Goal: Transaction & Acquisition: Purchase product/service

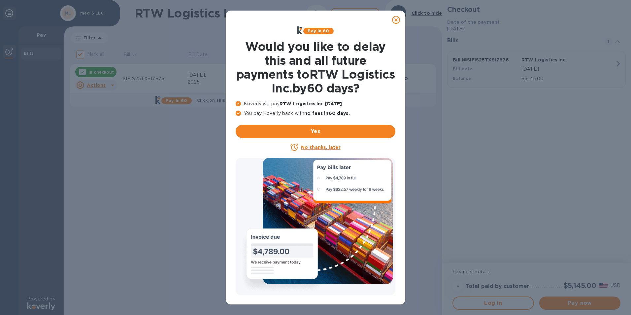
click at [311, 148] on u "No thanks, later" at bounding box center [320, 147] width 39 height 5
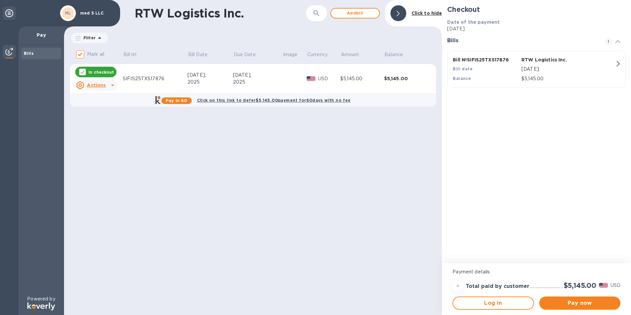
click at [111, 86] on icon at bounding box center [113, 85] width 8 height 8
click at [111, 86] on div at bounding box center [315, 157] width 631 height 315
click at [160, 144] on div "RTW Logistics Inc. ​ Add [PERSON_NAME] to hide Filter Amount Mark all Bill № Bi…" at bounding box center [253, 157] width 378 height 315
click at [595, 299] on span "Pay now" at bounding box center [580, 303] width 71 height 8
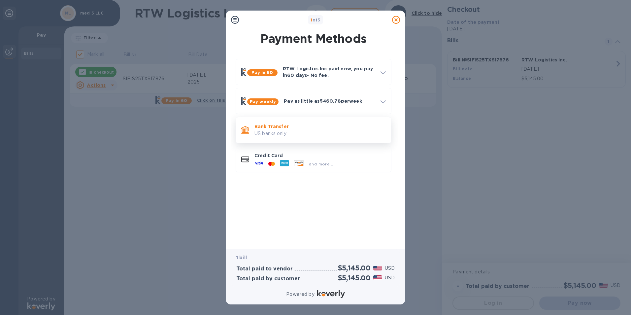
click at [275, 132] on p "US banks only." at bounding box center [319, 133] width 131 height 7
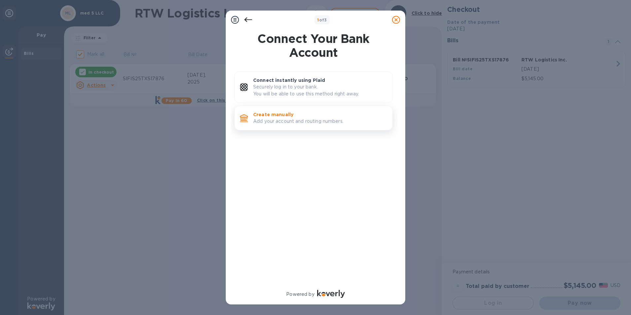
click at [307, 122] on p "Add your account and routing numbers." at bounding box center [320, 121] width 134 height 7
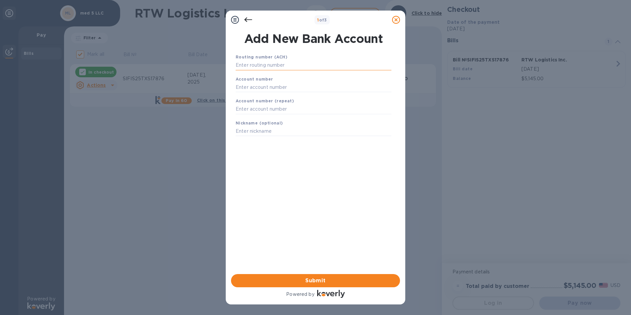
click at [275, 65] on input "text" at bounding box center [314, 65] width 156 height 10
type input "026013673"
type input "4394655604"
click at [272, 140] on input "text" at bounding box center [314, 140] width 156 height 10
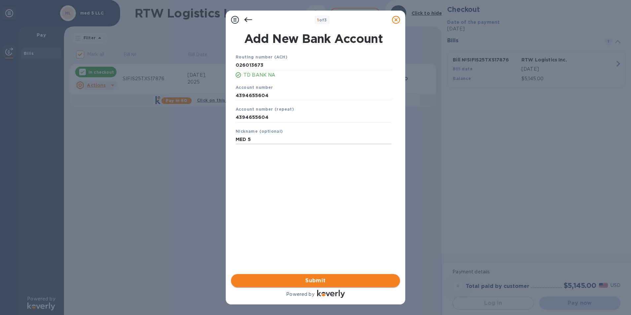
type input "MED 5"
click at [320, 280] on span "Submit" at bounding box center [315, 281] width 158 height 8
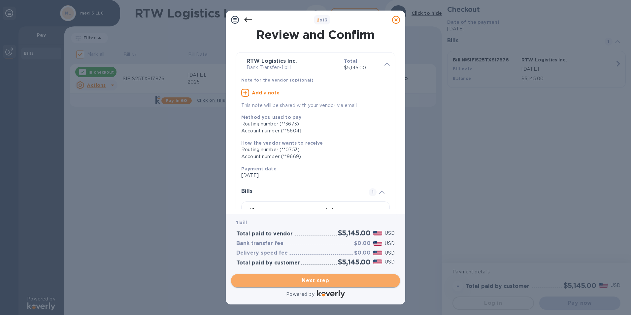
click at [312, 281] on span "Next step" at bounding box center [315, 281] width 158 height 8
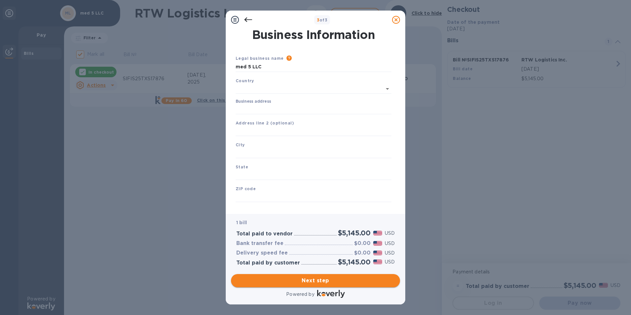
type input "United States"
click at [297, 109] on input "Business address" at bounding box center [314, 108] width 156 height 10
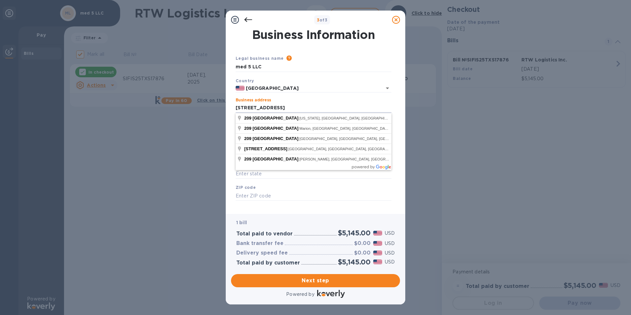
type input "209 W 38TH STREET"
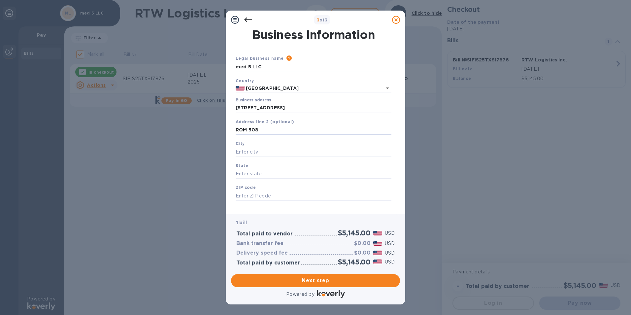
type input "ROM 508"
type input "NEW YORK"
type input "NY"
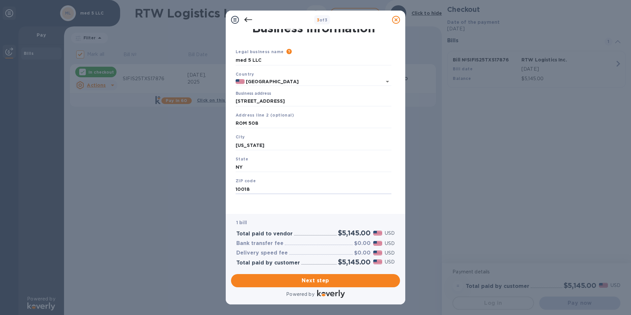
scroll to position [8, 0]
type input "10018"
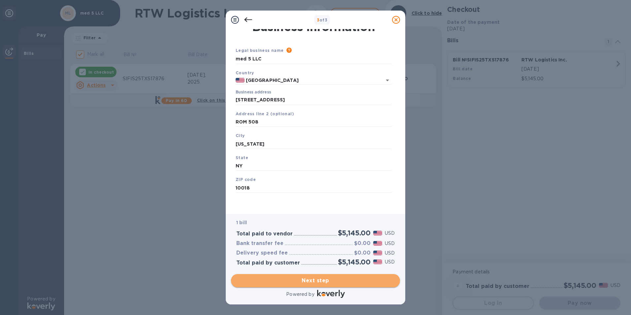
click at [316, 281] on span "Next step" at bounding box center [315, 281] width 158 height 8
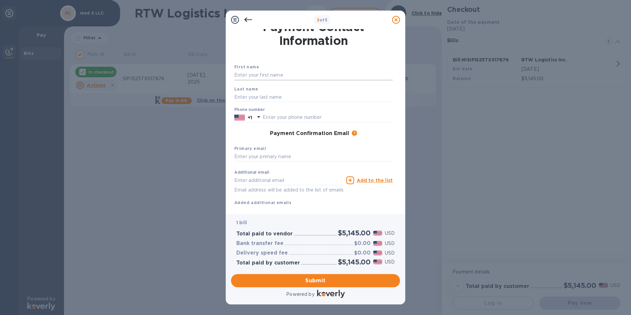
click at [272, 74] on input "text" at bounding box center [313, 75] width 158 height 10
type input "HABIB"
type input "9173651881"
click at [268, 96] on input "text" at bounding box center [313, 97] width 158 height 10
type input "ARAZI"
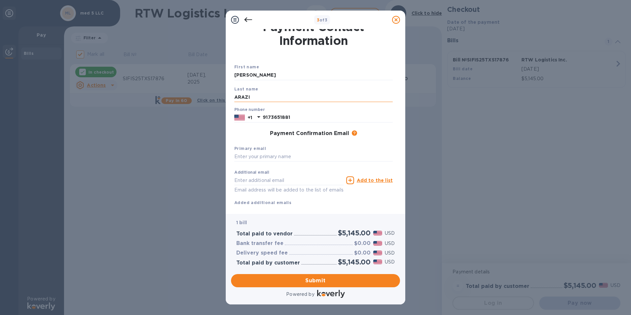
type input "[EMAIL_ADDRESS][DOMAIN_NAME]"
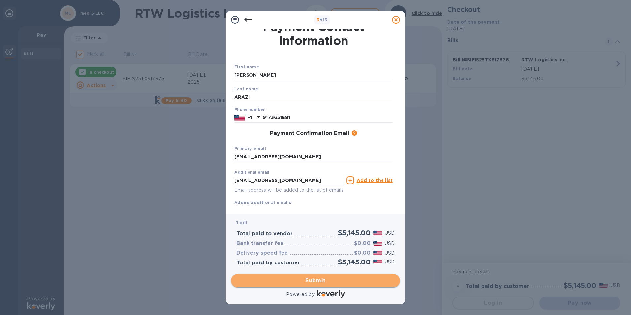
click at [321, 281] on span "Submit" at bounding box center [315, 281] width 158 height 8
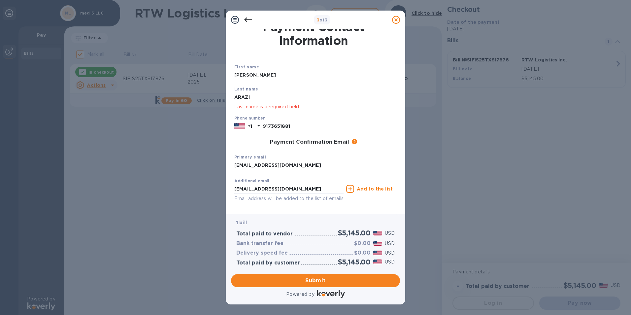
click at [289, 100] on input "ARAZI" at bounding box center [313, 97] width 158 height 10
click at [297, 97] on input "ARAZI" at bounding box center [313, 97] width 158 height 10
click at [223, 116] on div "3 of 3 Payment Contact Information First name HABIB Last name ARAZI Last name i…" at bounding box center [315, 157] width 631 height 315
click at [291, 124] on input "9173651881" at bounding box center [328, 126] width 130 height 10
type input "9176809135"
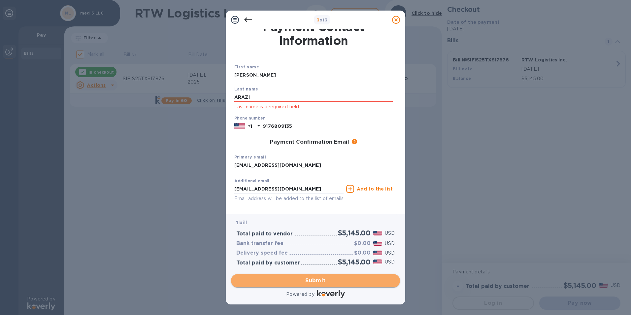
click at [304, 279] on span "Submit" at bounding box center [315, 281] width 158 height 8
click at [314, 281] on span "Submit" at bounding box center [315, 281] width 158 height 8
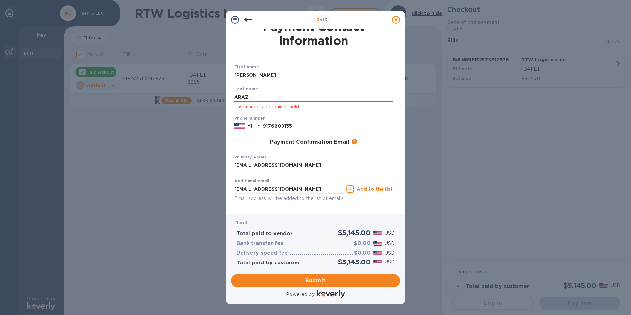
click at [291, 108] on p "Last name is a required field" at bounding box center [313, 107] width 158 height 8
click at [271, 125] on input "9176809135" at bounding box center [328, 126] width 130 height 10
click at [333, 126] on input "9176809135" at bounding box center [328, 126] width 130 height 10
click at [268, 95] on input "ARAZI" at bounding box center [313, 97] width 158 height 10
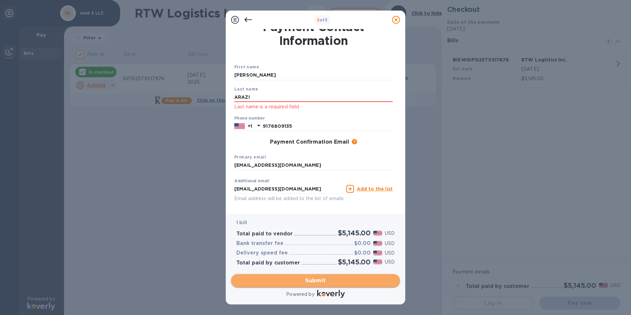
click at [314, 278] on span "Submit" at bounding box center [315, 281] width 158 height 8
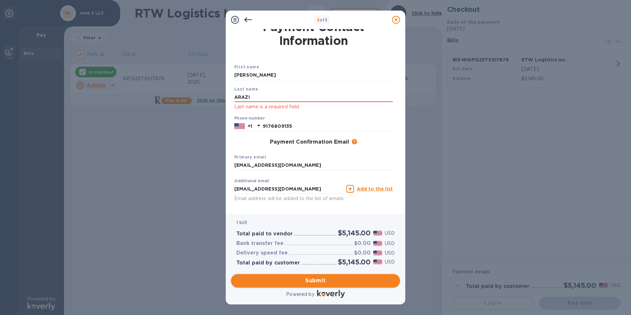
click at [314, 278] on span "Submit" at bounding box center [315, 281] width 158 height 8
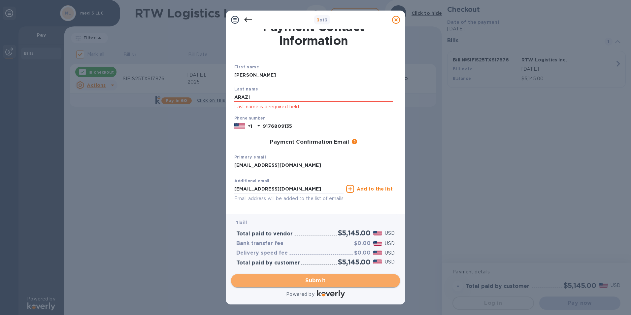
click at [314, 278] on span "Submit" at bounding box center [315, 281] width 158 height 8
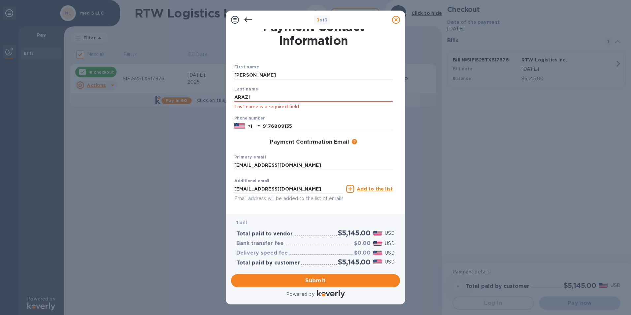
drag, startPoint x: 282, startPoint y: 79, endPoint x: 227, endPoint y: 83, distance: 54.9
click at [227, 83] on div "Payment Contact Information First name HABIB Last name ARAZI Last name is a req…" at bounding box center [316, 121] width 180 height 185
drag, startPoint x: 266, startPoint y: 94, endPoint x: 216, endPoint y: 100, distance: 50.9
click at [215, 100] on div "3 of 3 Payment Contact Information First name Last name ARAZI Last name is a re…" at bounding box center [315, 157] width 631 height 315
click at [242, 76] on input "text" at bounding box center [313, 75] width 158 height 10
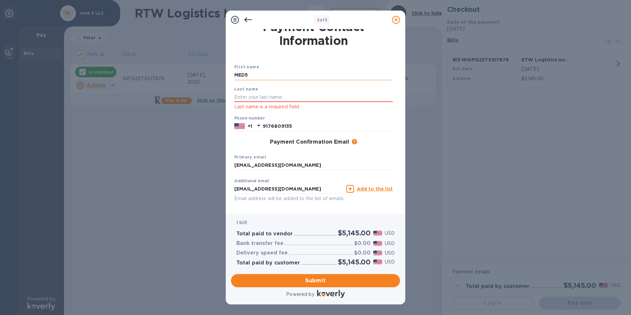
type input "MED5"
type input "LLC"
click at [191, 244] on div "3 of 3 Payment Contact Information First name MED5 Last name LLC Last name is a…" at bounding box center [315, 157] width 631 height 315
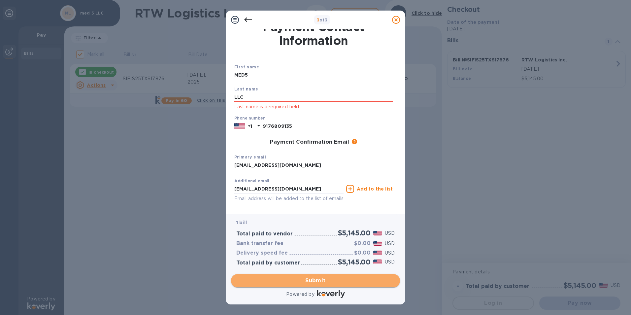
click at [314, 279] on span "Submit" at bounding box center [315, 281] width 158 height 8
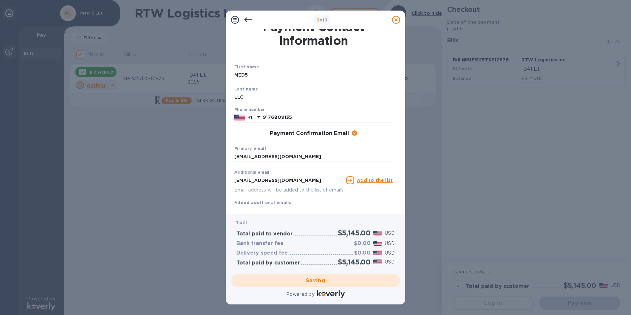
click at [303, 281] on div "Saving" at bounding box center [315, 280] width 174 height 18
click at [184, 278] on div "3 of 3 Payment Contact Information First name MED5 Last name LLC Phone number +…" at bounding box center [315, 157] width 631 height 315
click at [304, 280] on div "Saving" at bounding box center [315, 280] width 174 height 18
click at [315, 279] on div "Saving" at bounding box center [315, 280] width 174 height 18
checkbox input "false"
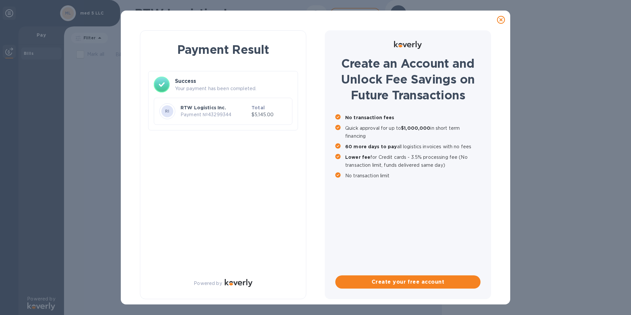
scroll to position [0, 0]
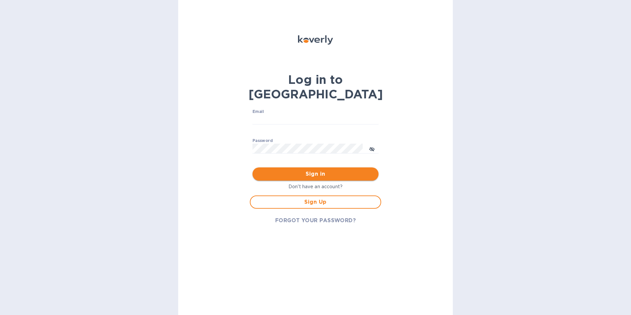
type input "[EMAIL_ADDRESS][DOMAIN_NAME]"
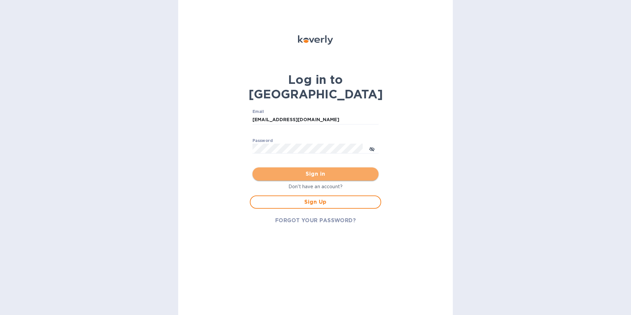
click at [308, 170] on span "Sign in" at bounding box center [316, 174] width 116 height 8
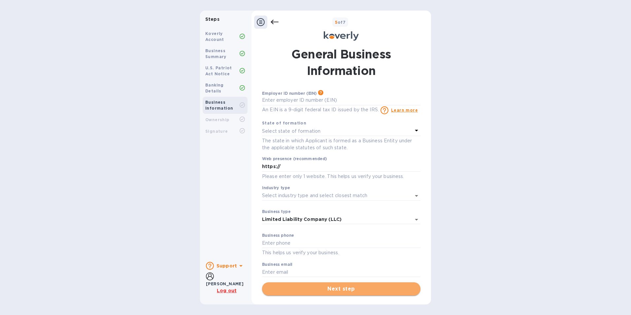
click at [348, 289] on span "Next step" at bounding box center [341, 289] width 148 height 8
